Goal: Task Accomplishment & Management: Use online tool/utility

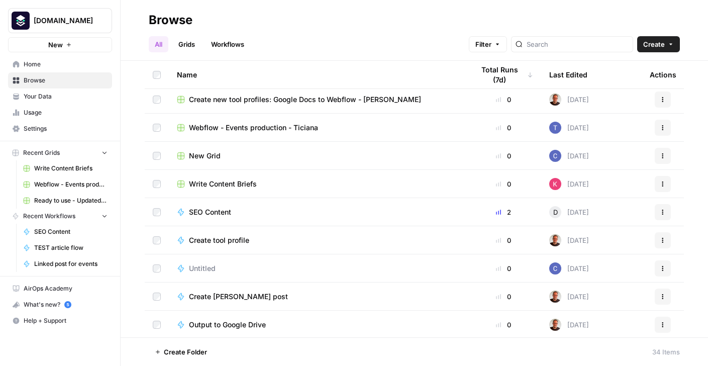
scroll to position [256, 0]
click at [205, 210] on span "SEO Content" at bounding box center [210, 213] width 42 height 10
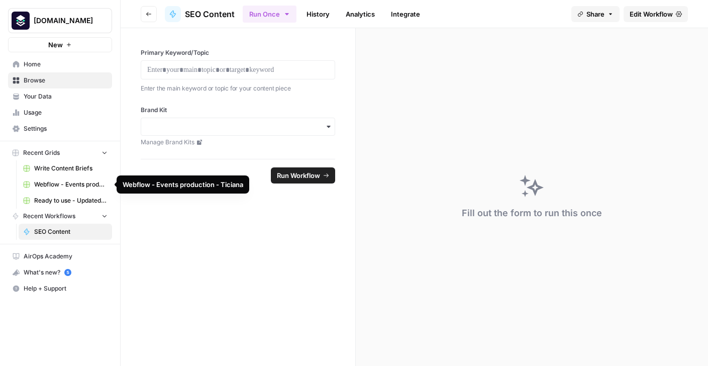
click at [71, 170] on span "Write Content Briefs" at bounding box center [70, 168] width 73 height 9
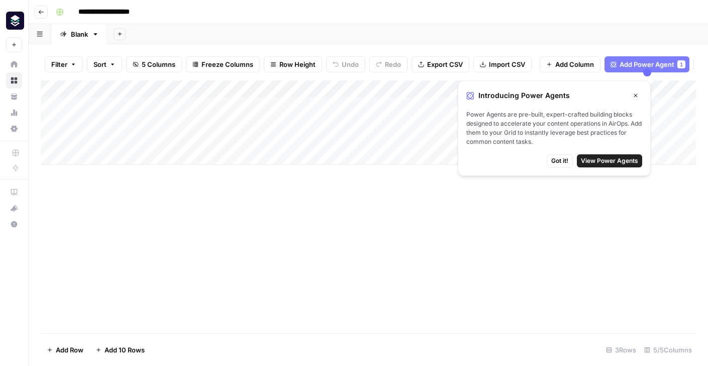
click at [636, 90] on button "Close" at bounding box center [635, 95] width 13 height 13
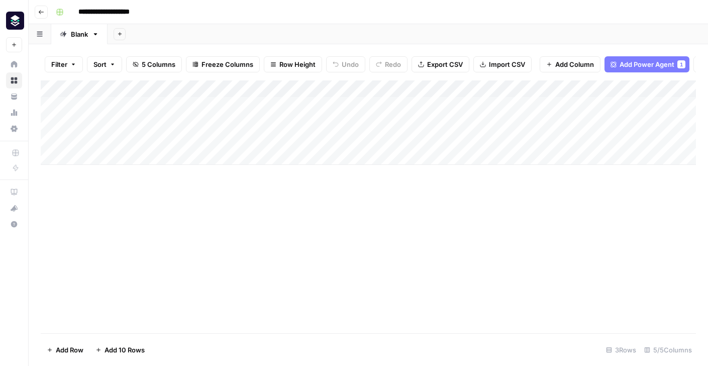
click at [358, 87] on div "Add Column" at bounding box center [369, 122] width 656 height 84
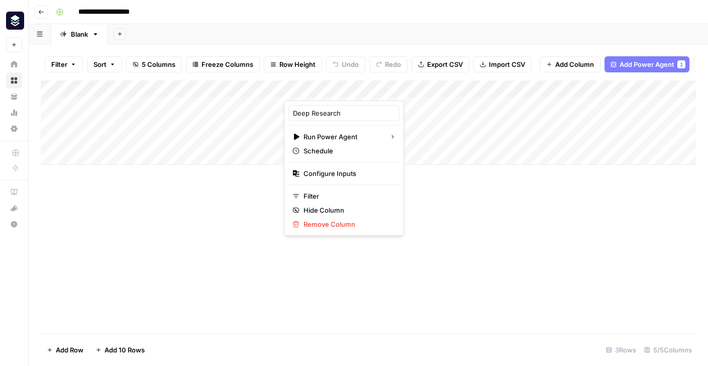
click at [437, 189] on div "Add Column" at bounding box center [369, 206] width 656 height 253
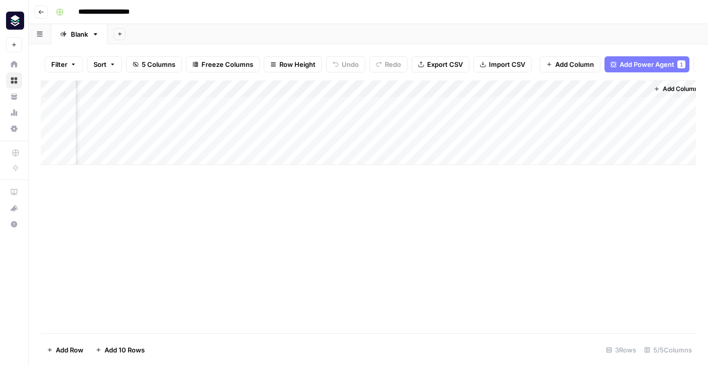
scroll to position [0, 119]
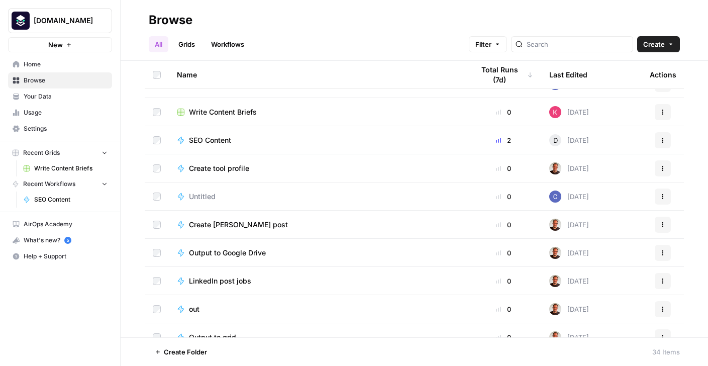
scroll to position [331, 0]
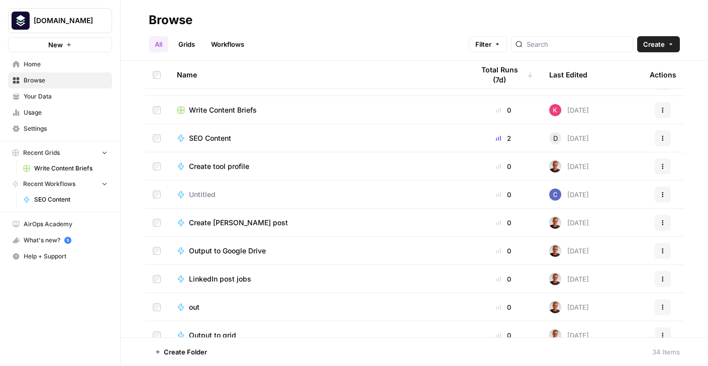
click at [218, 113] on span "Write Content Briefs" at bounding box center [223, 110] width 68 height 10
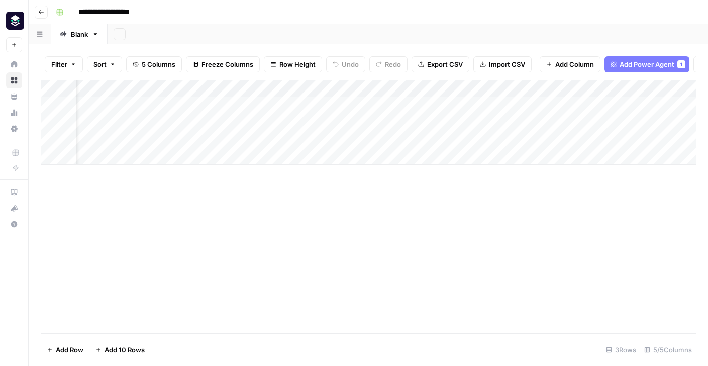
scroll to position [0, 119]
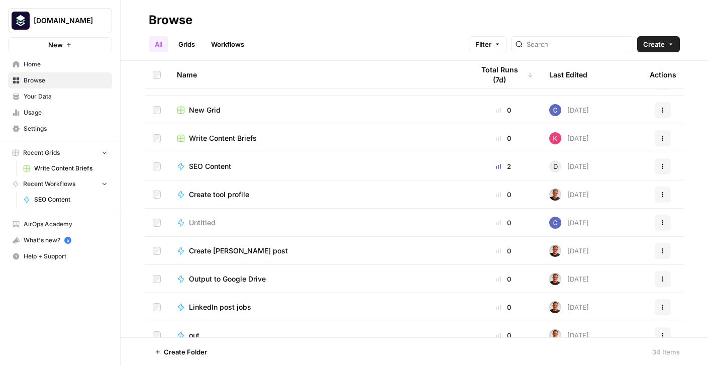
scroll to position [305, 0]
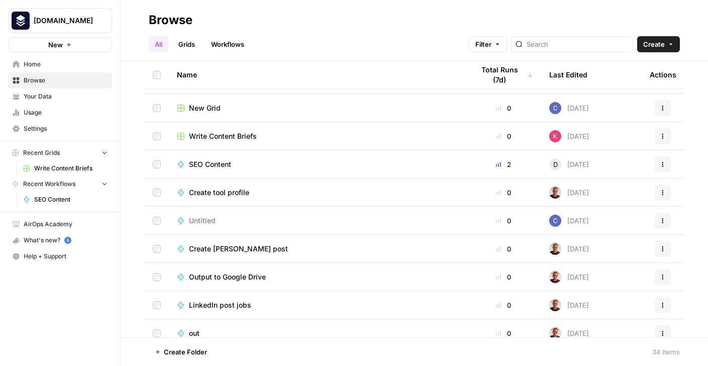
click at [216, 164] on span "SEO Content" at bounding box center [210, 164] width 42 height 10
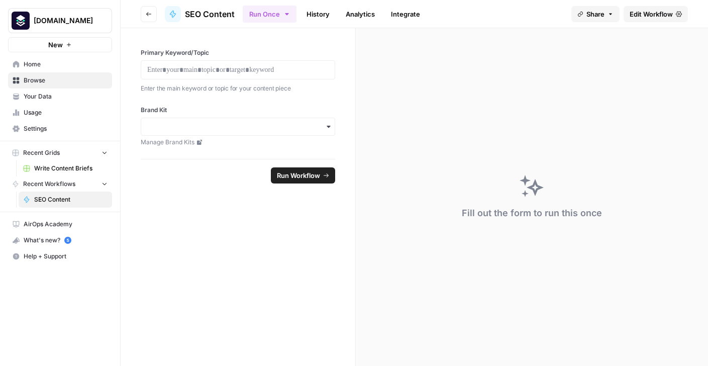
click at [52, 171] on span "Write Content Briefs" at bounding box center [70, 168] width 73 height 9
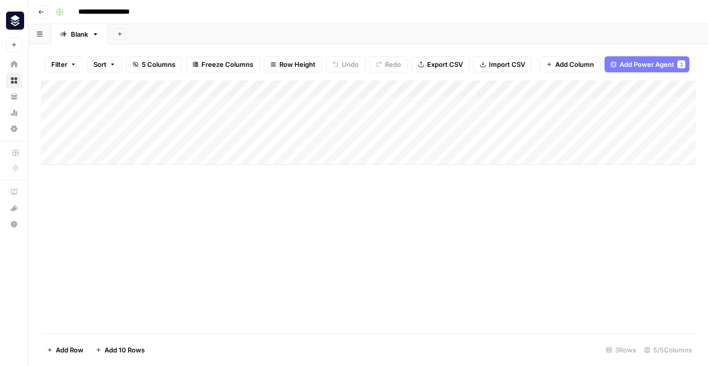
click at [40, 10] on icon "button" at bounding box center [41, 12] width 6 height 6
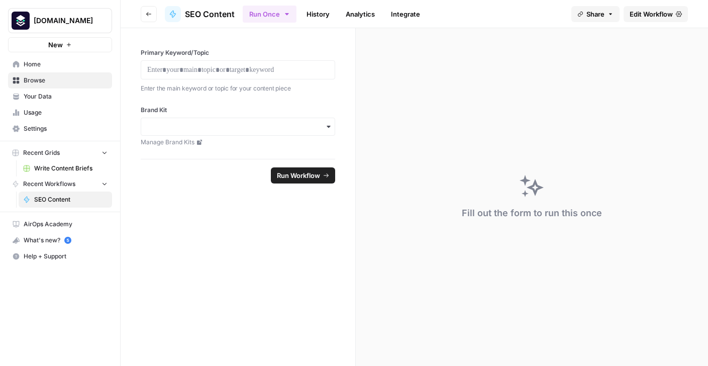
click at [38, 100] on span "Your Data" at bounding box center [66, 96] width 84 height 9
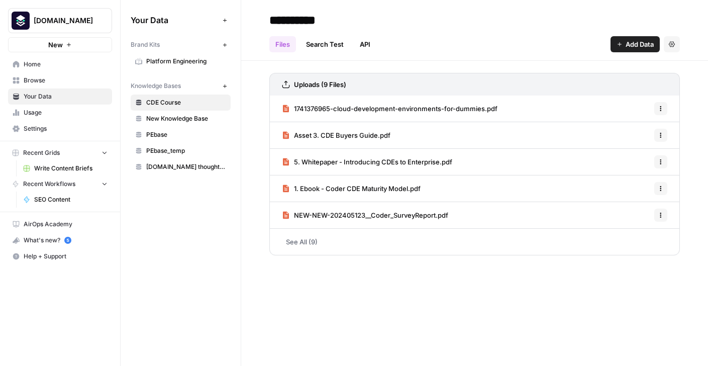
click at [30, 64] on span "Home" at bounding box center [66, 64] width 84 height 9
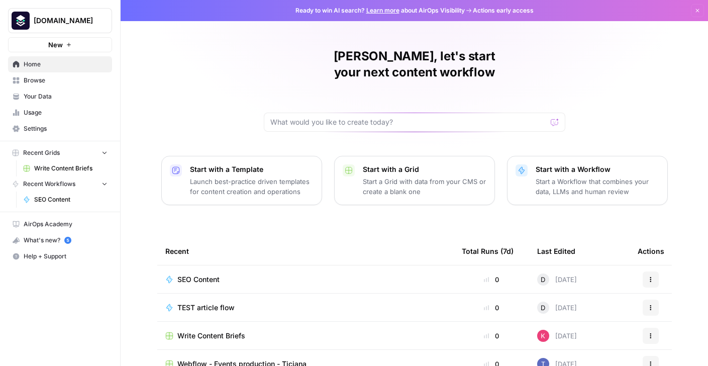
click at [34, 74] on link "Browse" at bounding box center [60, 80] width 104 height 16
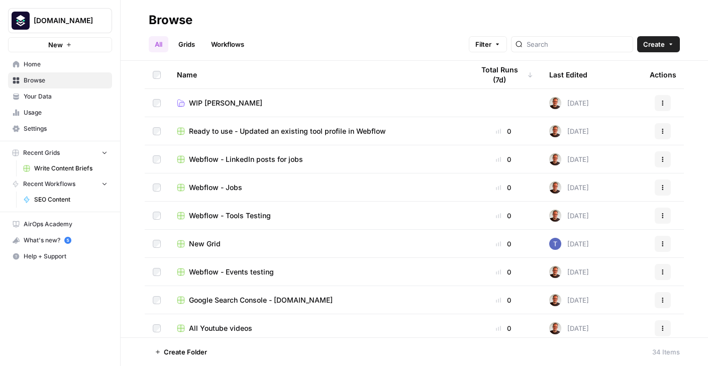
click at [50, 62] on span "Home" at bounding box center [66, 64] width 84 height 9
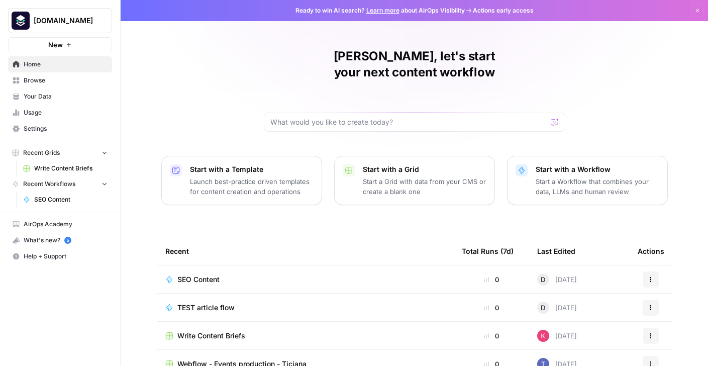
scroll to position [97, 0]
click at [45, 78] on span "Browse" at bounding box center [66, 80] width 84 height 9
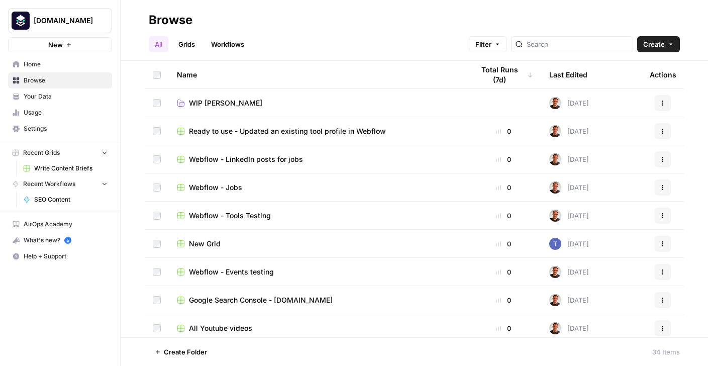
click at [180, 42] on link "Grids" at bounding box center [186, 44] width 29 height 16
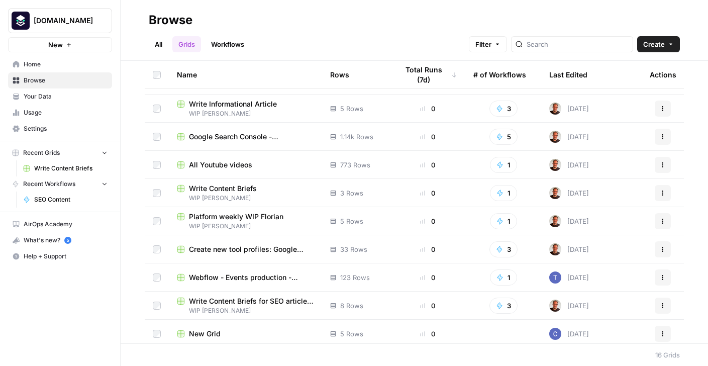
scroll to position [196, 0]
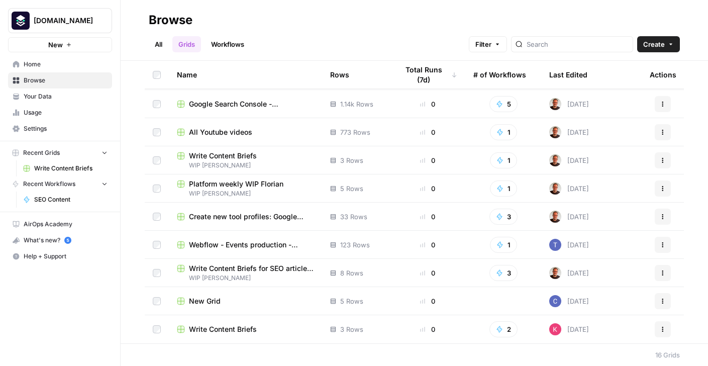
click at [222, 326] on span "Write Content Briefs" at bounding box center [223, 329] width 68 height 10
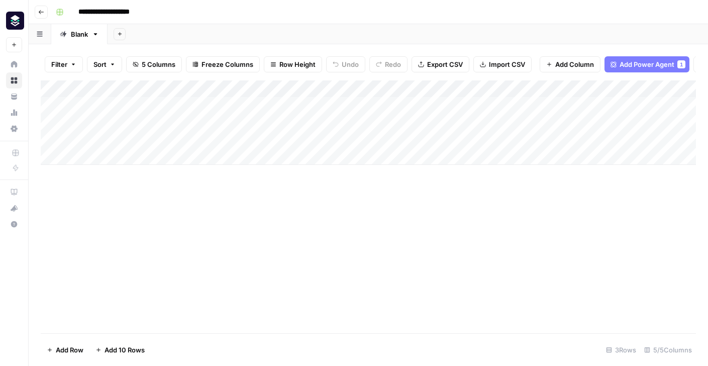
click at [210, 104] on div "Add Column" at bounding box center [369, 122] width 656 height 84
click at [329, 102] on div "Add Column" at bounding box center [369, 122] width 656 height 84
click at [509, 289] on div "Add Column" at bounding box center [369, 206] width 656 height 253
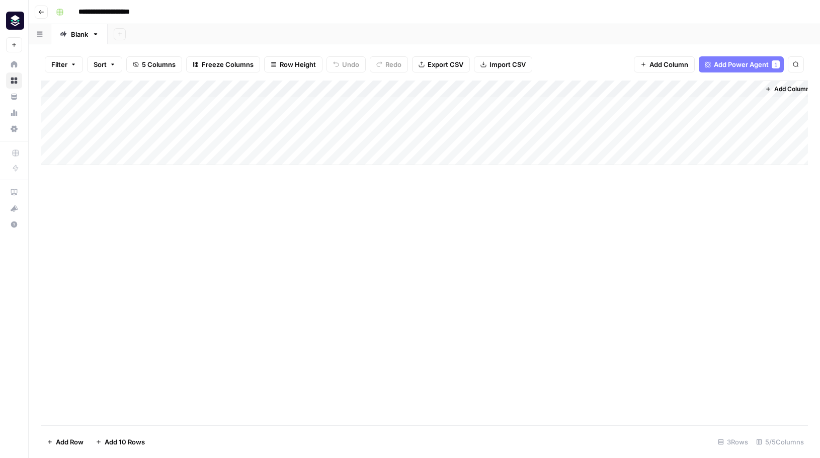
click at [707, 105] on div "Add Column" at bounding box center [424, 122] width 767 height 84
click at [708, 101] on div "Add Column" at bounding box center [424, 122] width 767 height 84
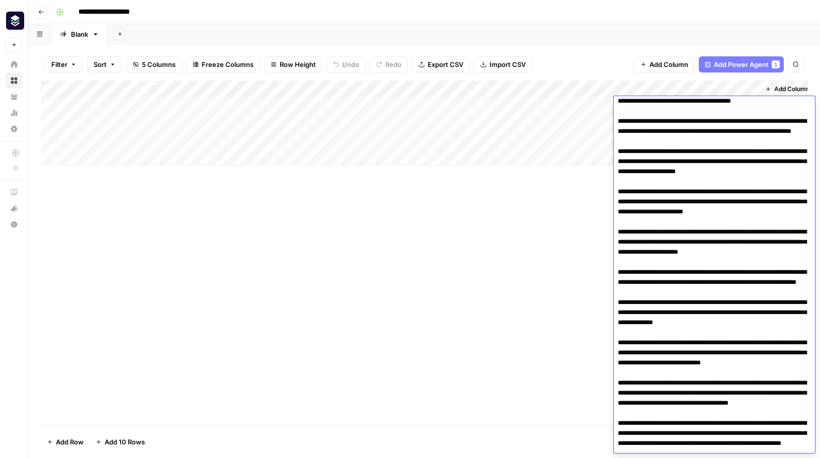
scroll to position [66, 0]
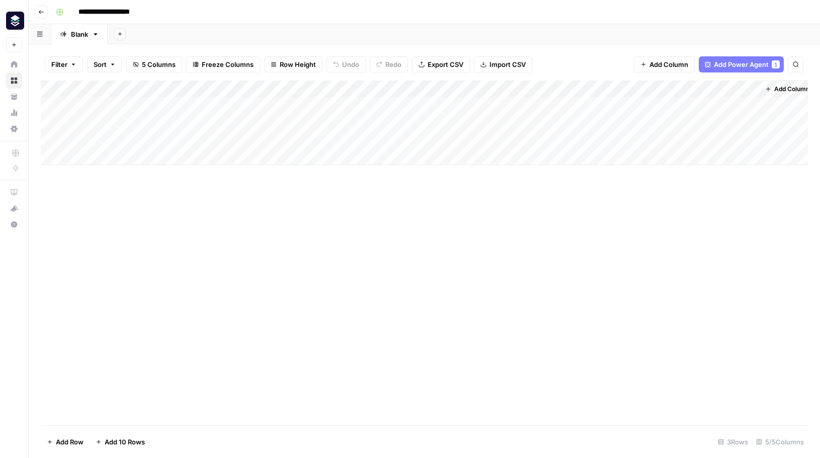
click at [535, 238] on div "Add Column" at bounding box center [424, 252] width 767 height 344
